Goal: Task Accomplishment & Management: Manage account settings

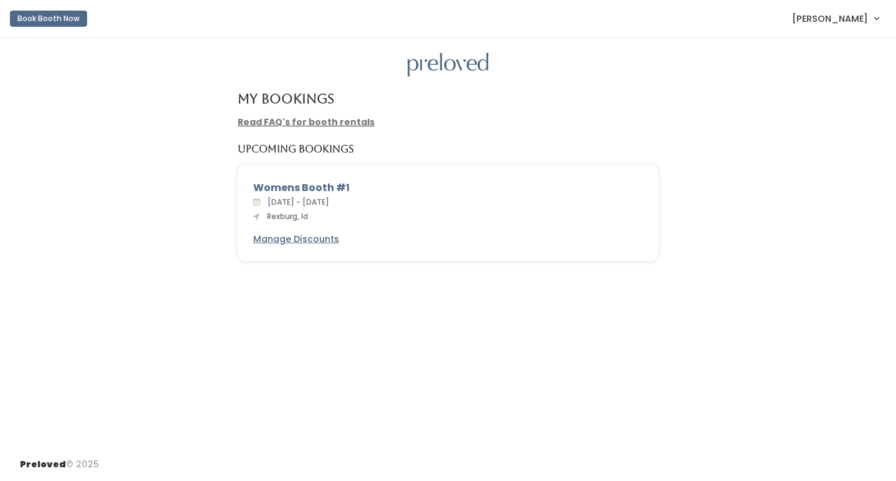
click at [303, 188] on div "Womens Booth #1" at bounding box center [448, 188] width 390 height 15
click at [303, 217] on span "Rexburg, Id" at bounding box center [285, 216] width 46 height 11
click at [855, 22] on span "[PERSON_NAME]" at bounding box center [830, 19] width 76 height 14
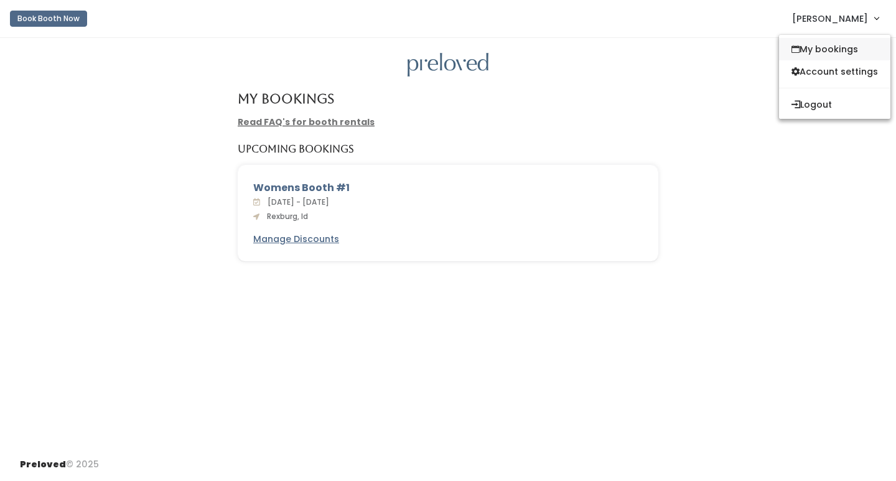
click at [846, 52] on link "My bookings" at bounding box center [834, 49] width 111 height 22
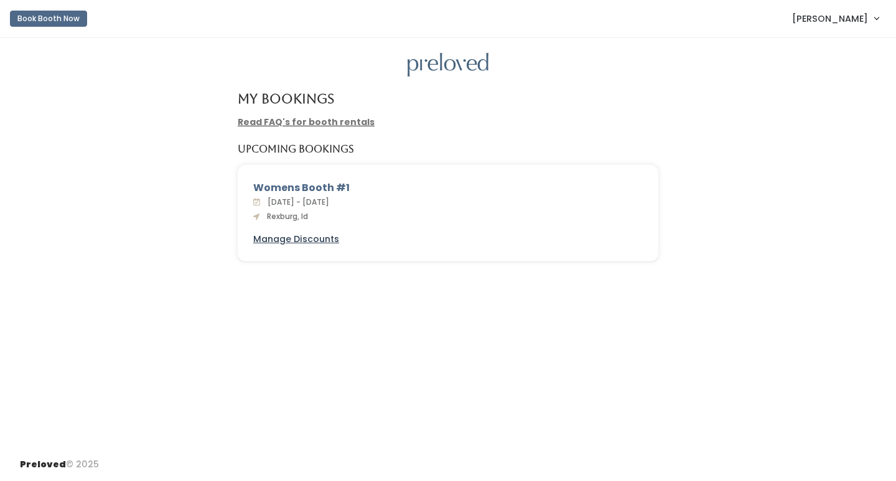
click at [315, 240] on u "Manage Discounts" at bounding box center [296, 239] width 86 height 12
click at [349, 123] on link "Read FAQ's for booth rentals" at bounding box center [306, 122] width 137 height 12
